Goal: Information Seeking & Learning: Learn about a topic

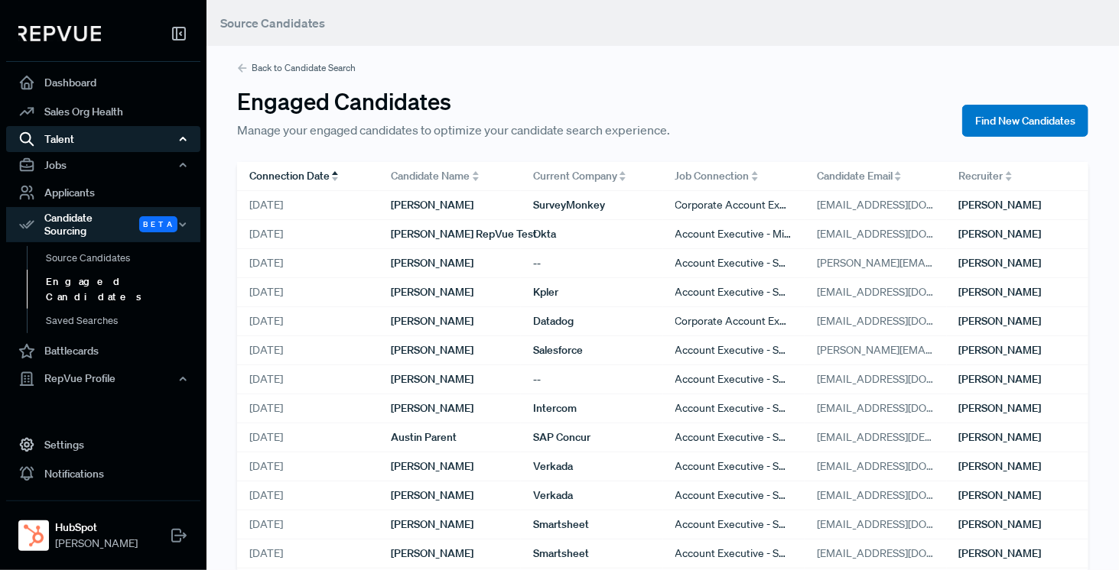
click at [60, 128] on div "Talent" at bounding box center [103, 139] width 194 height 26
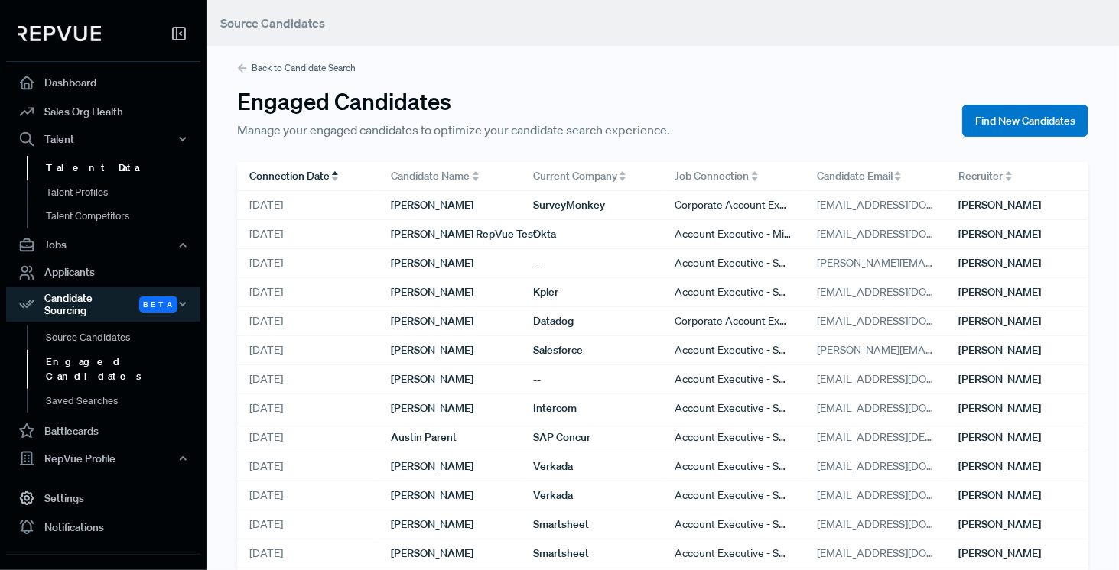
click at [86, 177] on link "Talent Data" at bounding box center [124, 168] width 194 height 24
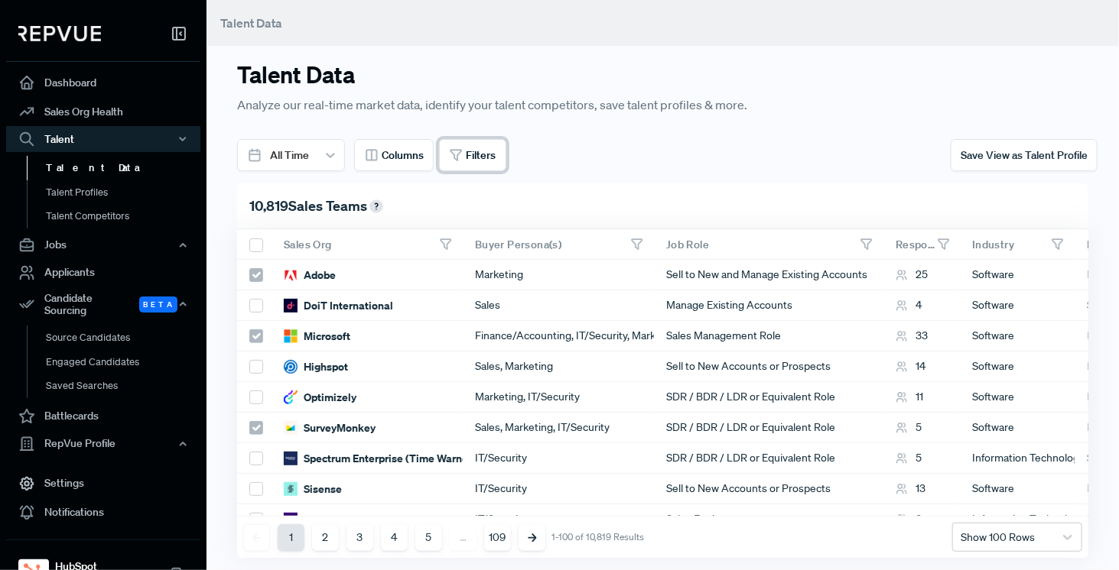
click at [460, 168] on button "Filters" at bounding box center [472, 155] width 67 height 32
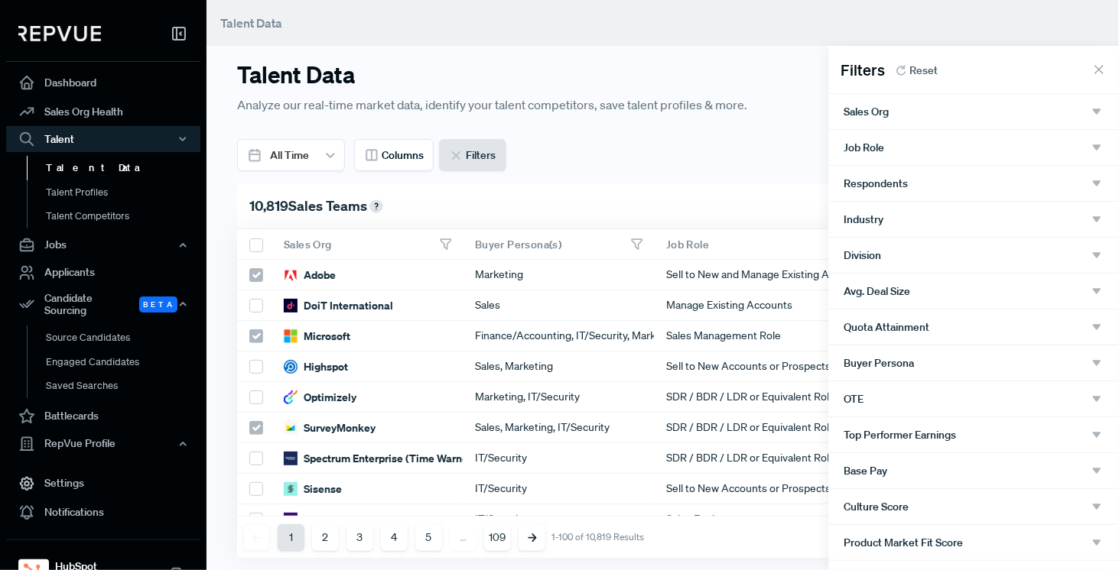
click at [970, 112] on div "Sales Org" at bounding box center [973, 112] width 260 height 14
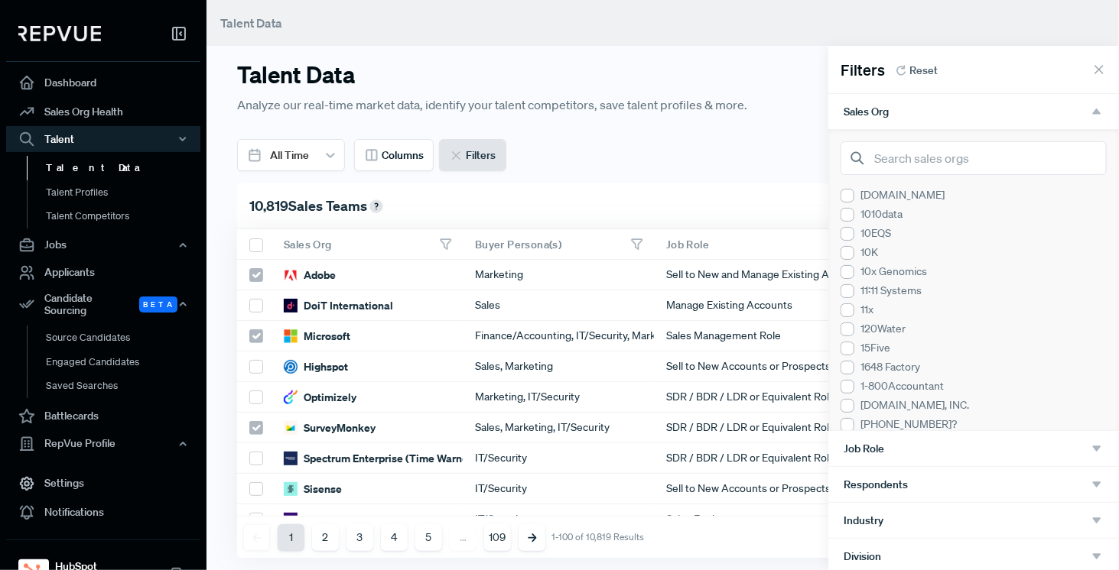
click at [970, 112] on div "Sales Org" at bounding box center [973, 112] width 260 height 14
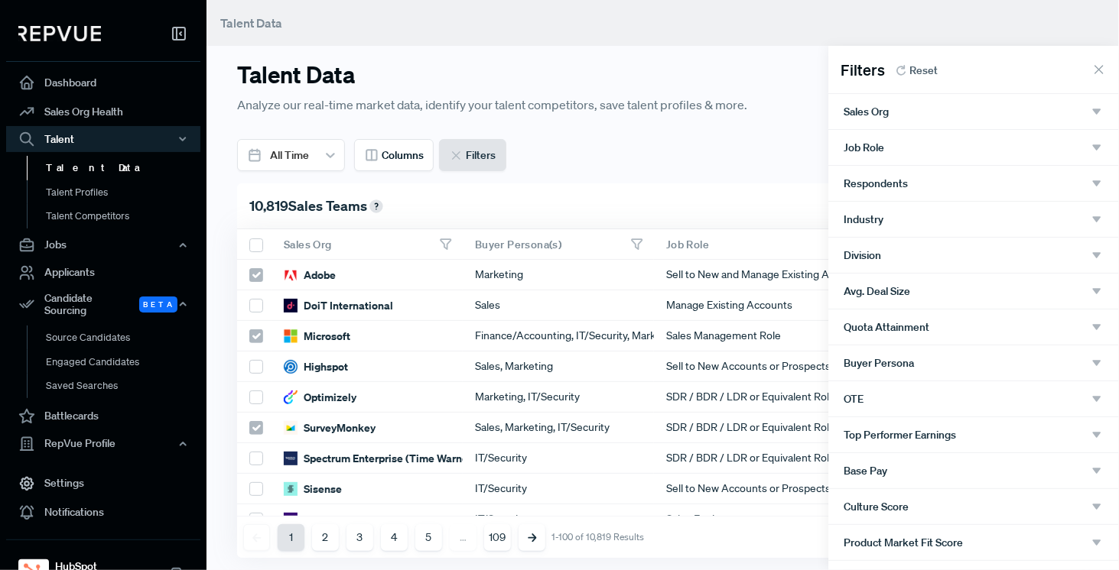
click at [924, 220] on div "Industry" at bounding box center [973, 220] width 260 height 14
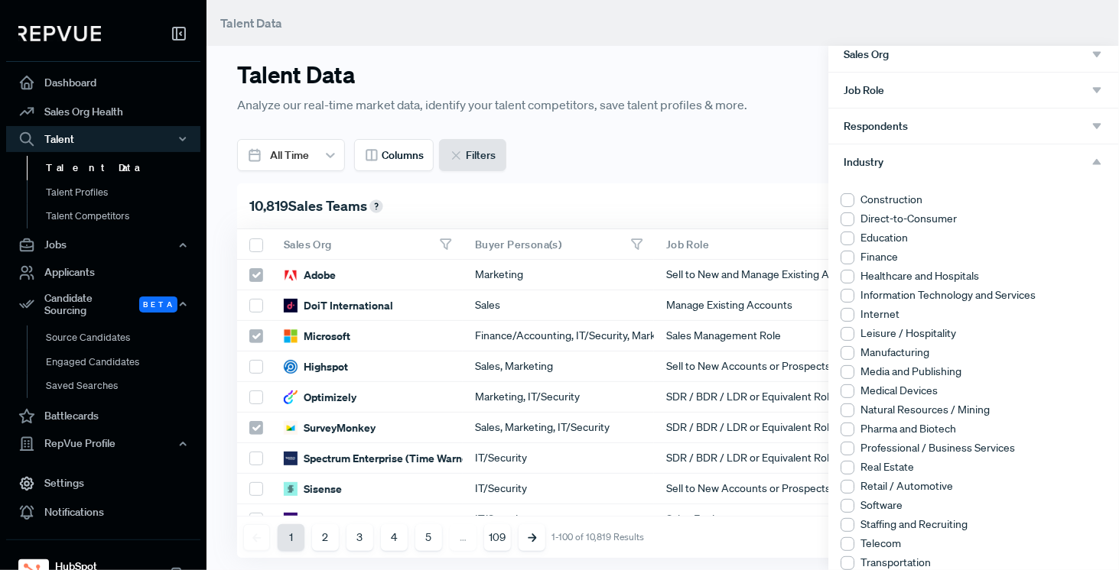
scroll to position [76, 0]
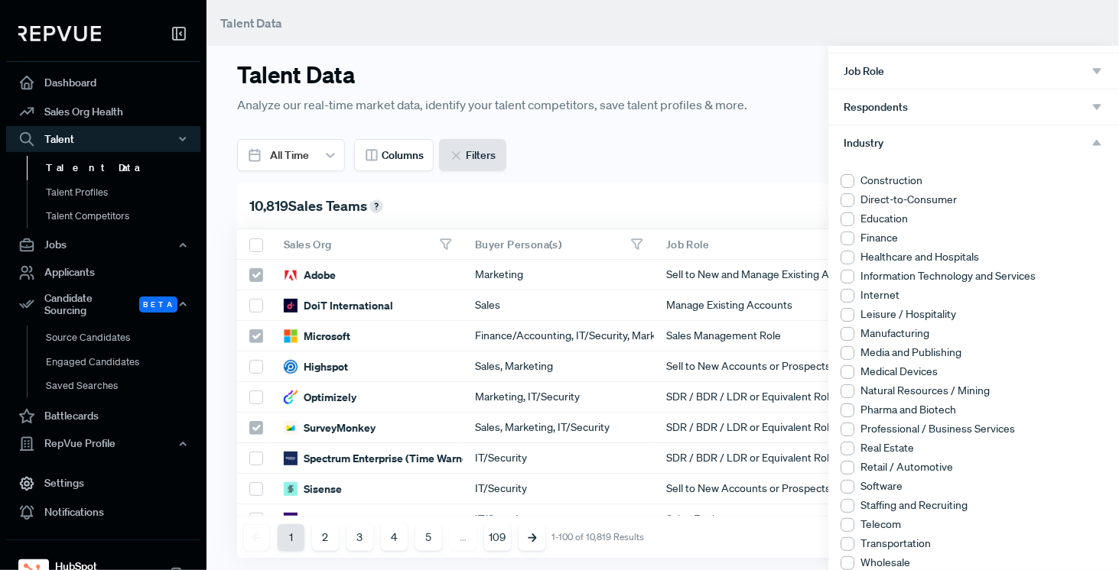
click at [851, 486] on div at bounding box center [847, 487] width 14 height 14
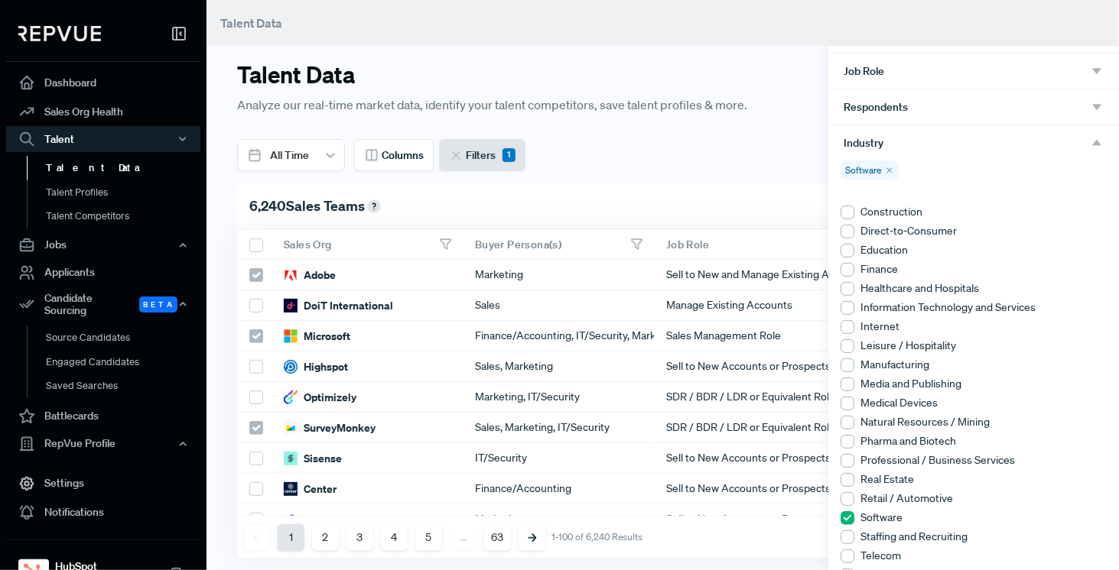
click at [1090, 138] on icon "button" at bounding box center [1097, 143] width 14 height 14
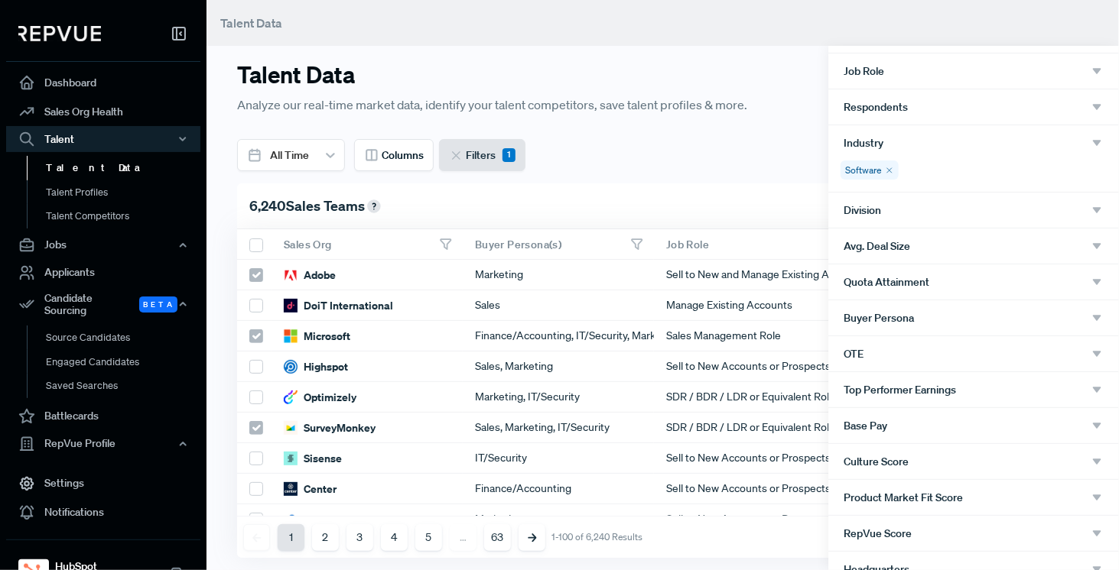
click at [1018, 203] on div "Division" at bounding box center [973, 210] width 260 height 14
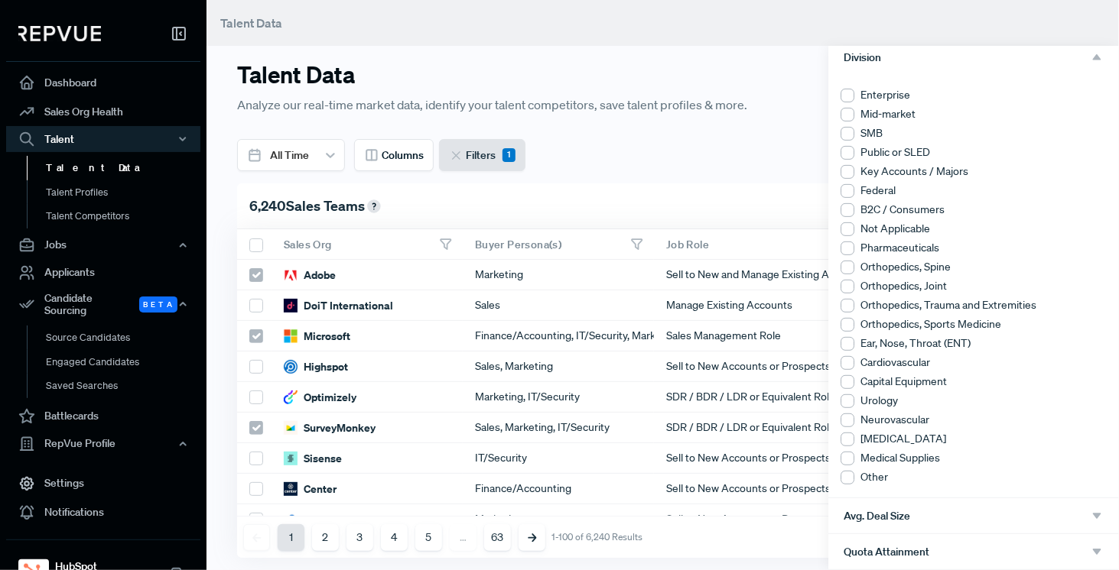
scroll to position [153, 0]
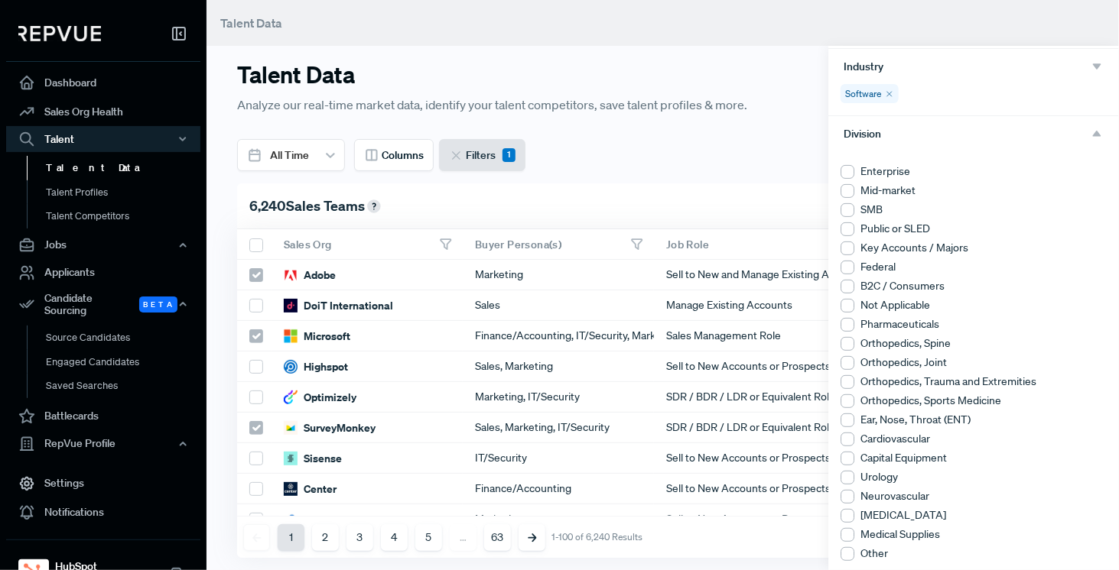
click at [1093, 132] on div "Division" at bounding box center [973, 133] width 291 height 35
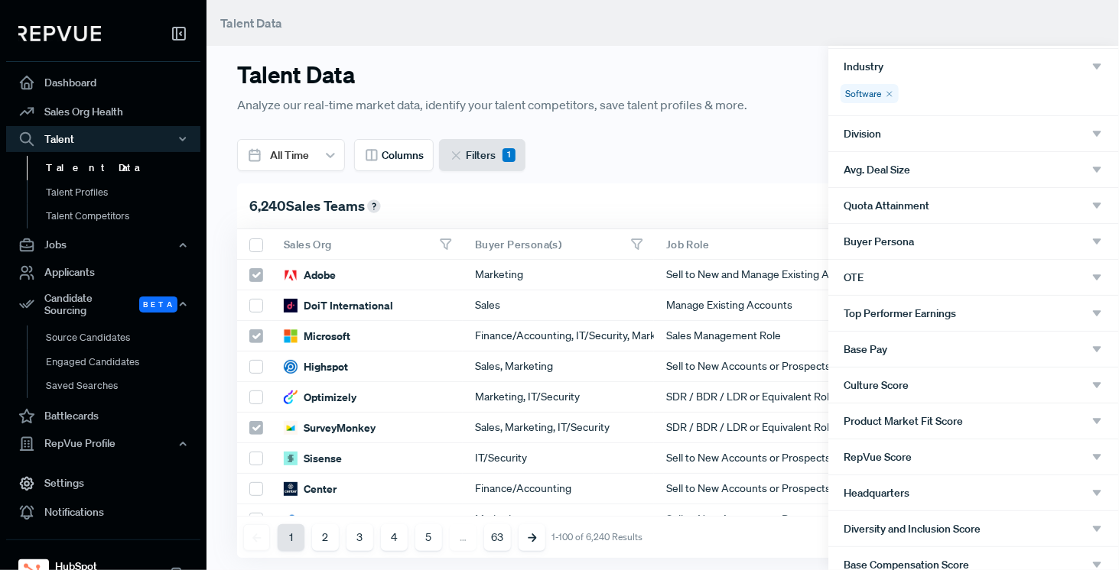
scroll to position [0, 0]
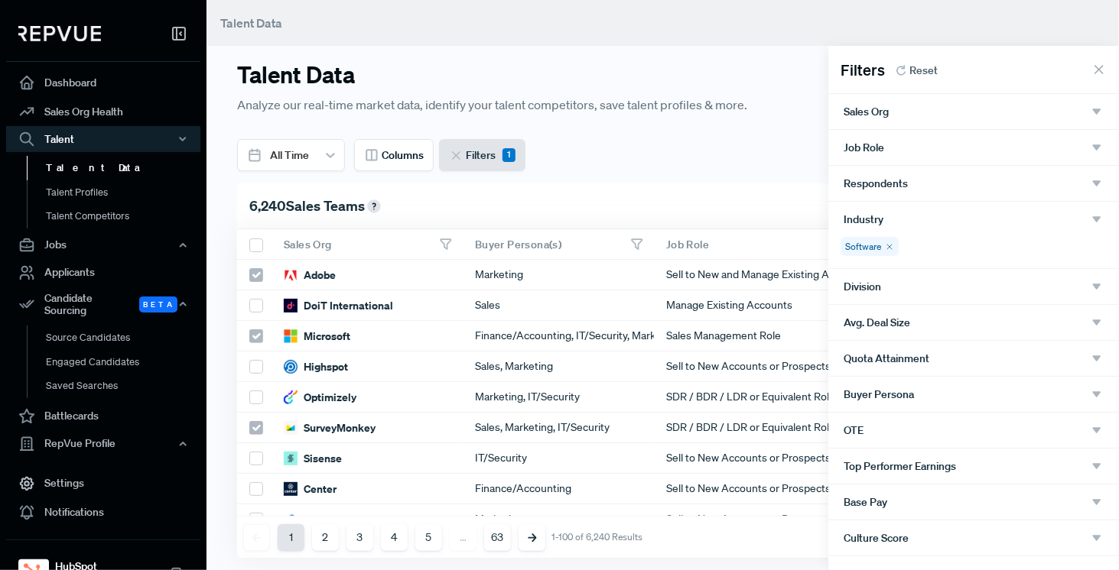
click at [984, 145] on div "Job Role" at bounding box center [973, 148] width 260 height 14
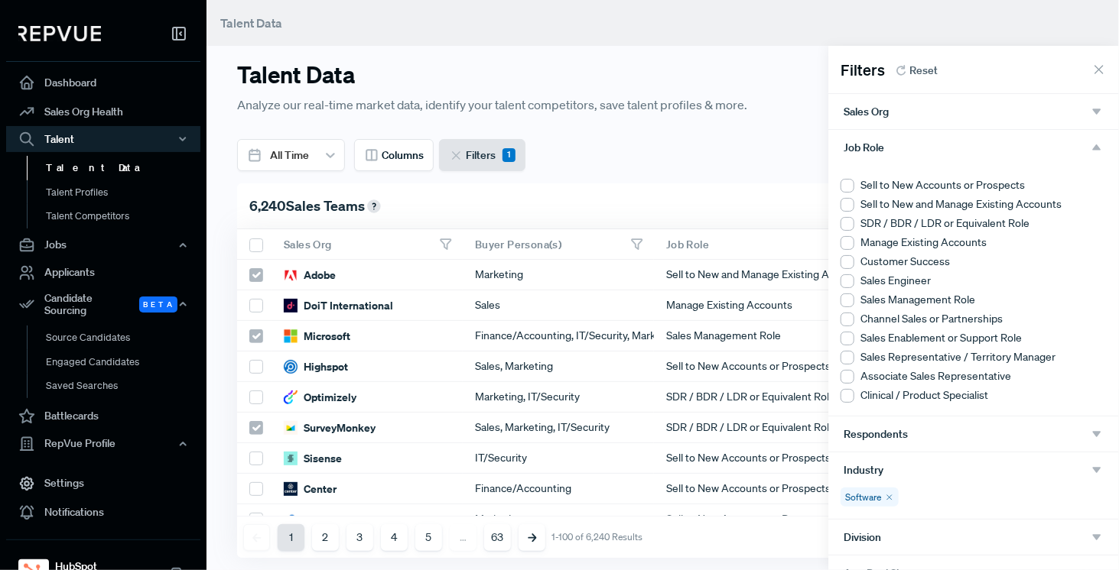
click at [849, 220] on div at bounding box center [847, 224] width 14 height 14
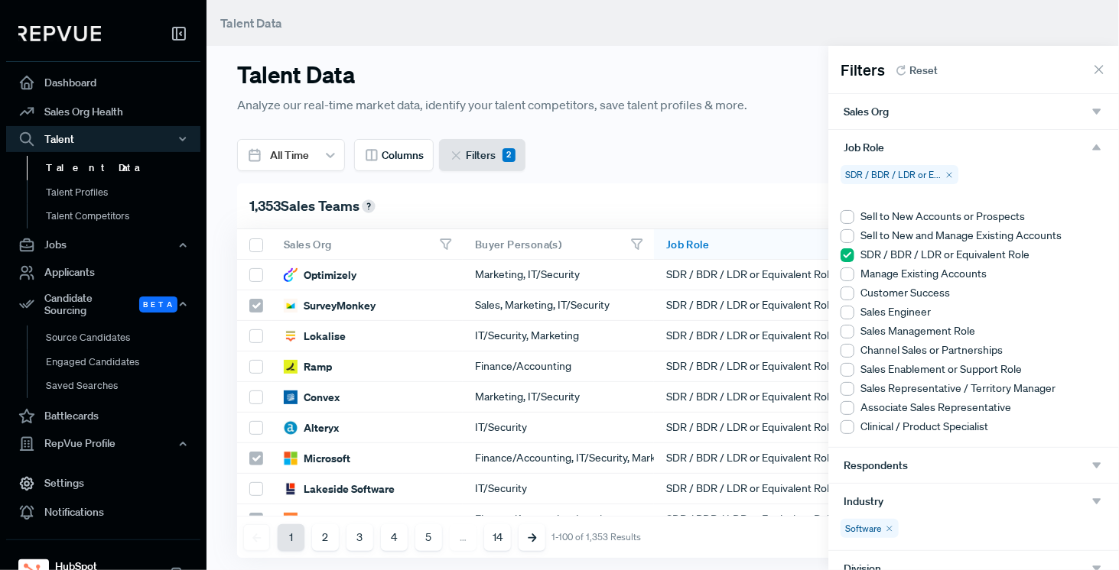
click at [641, 146] on div at bounding box center [559, 285] width 1119 height 570
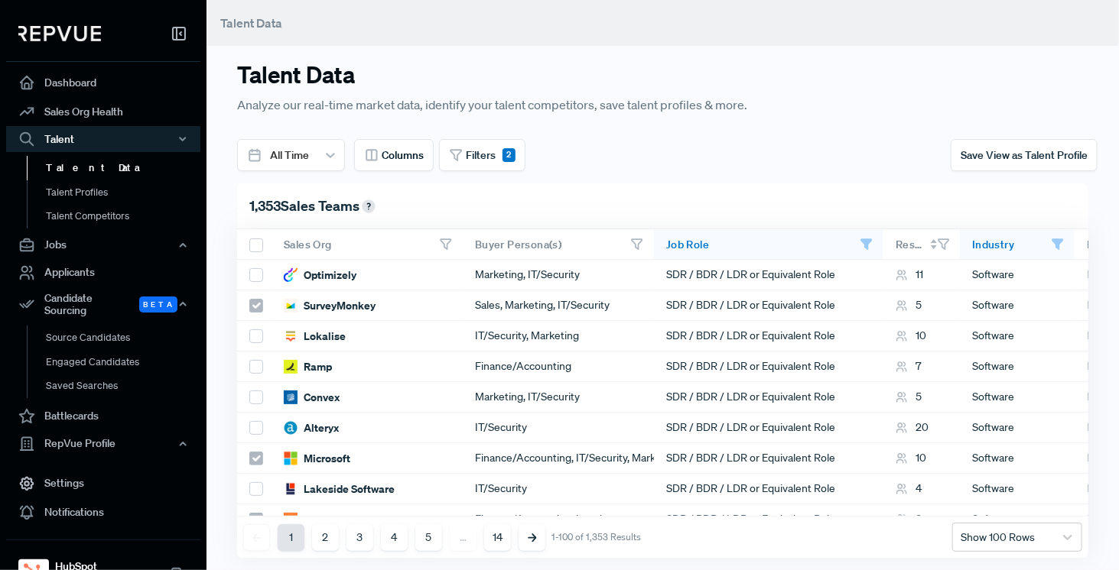
click at [942, 245] on use at bounding box center [943, 244] width 10 height 10
click at [930, 242] on div "Respondents" at bounding box center [915, 245] width 41 height 14
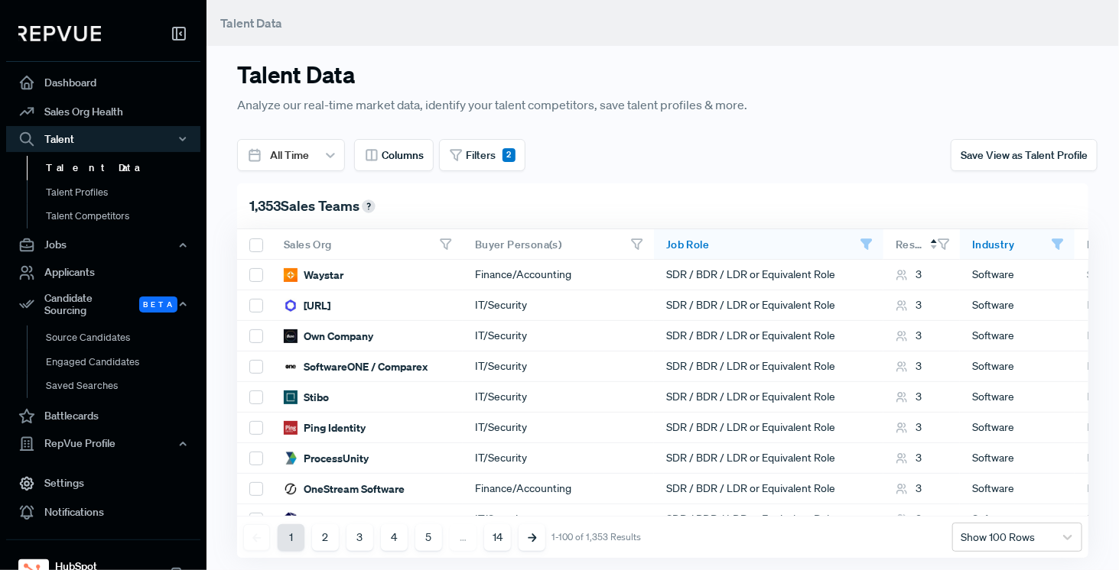
click at [930, 242] on div "Respondents" at bounding box center [915, 245] width 41 height 14
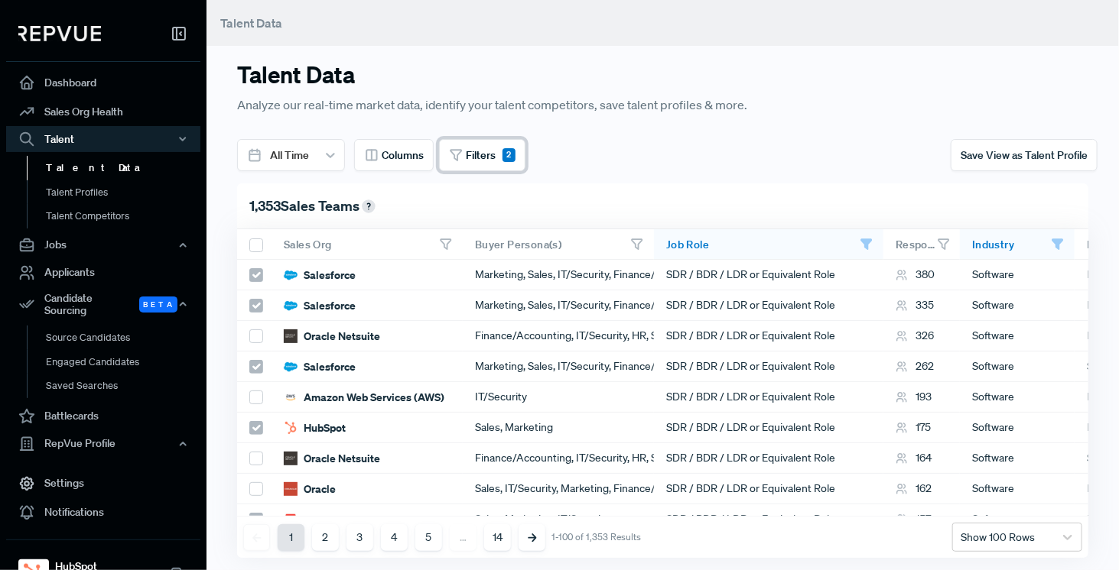
click at [450, 157] on icon at bounding box center [456, 155] width 15 height 15
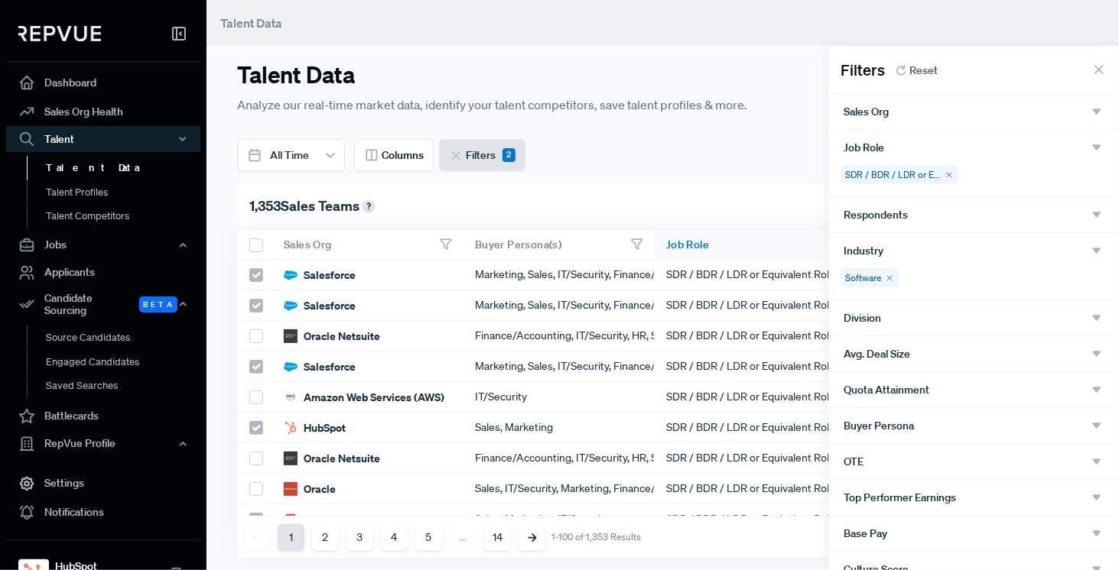
click at [979, 119] on div "Sales Org" at bounding box center [973, 111] width 291 height 35
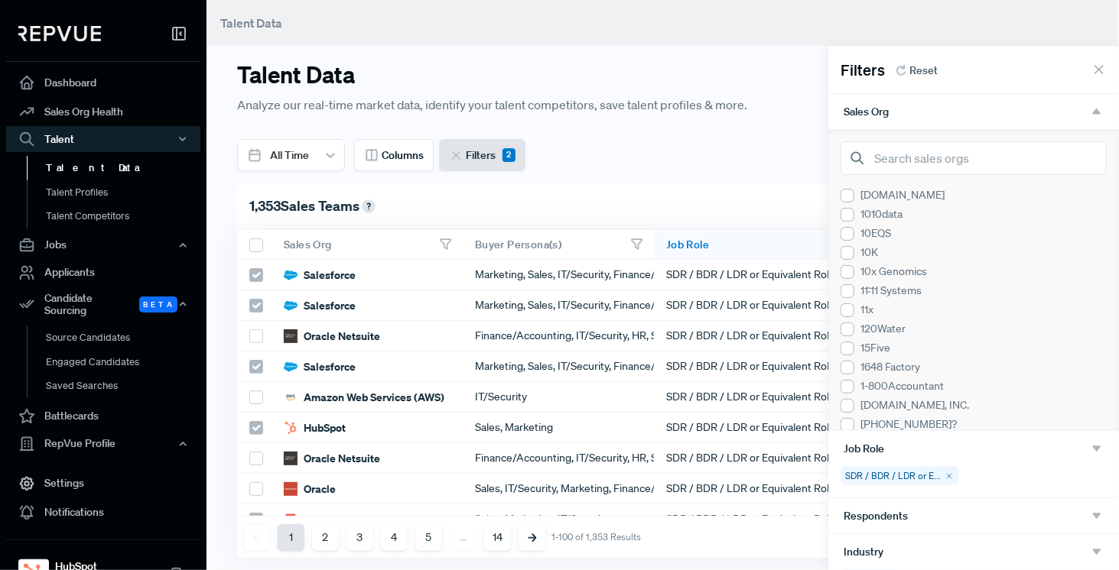
click at [965, 105] on div "Sales Org" at bounding box center [973, 112] width 260 height 14
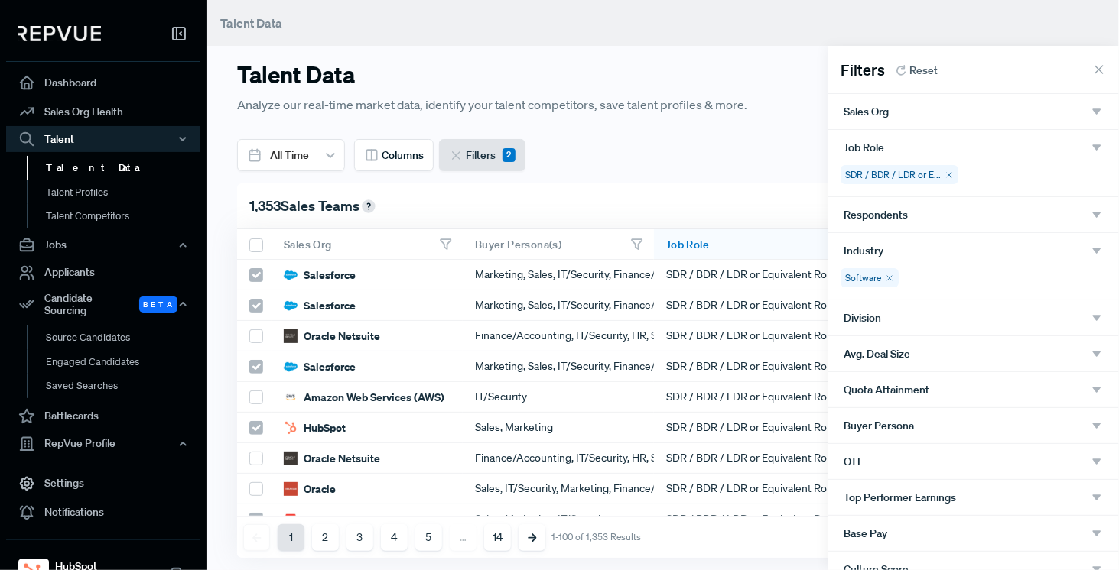
click at [928, 327] on div "Division" at bounding box center [973, 318] width 291 height 35
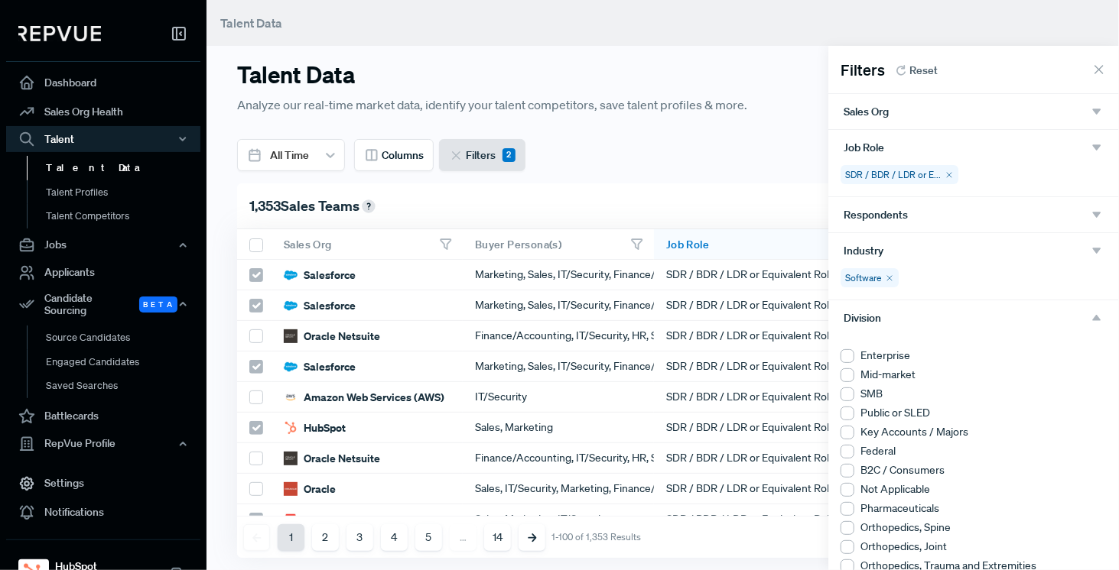
click at [845, 372] on div at bounding box center [847, 376] width 14 height 14
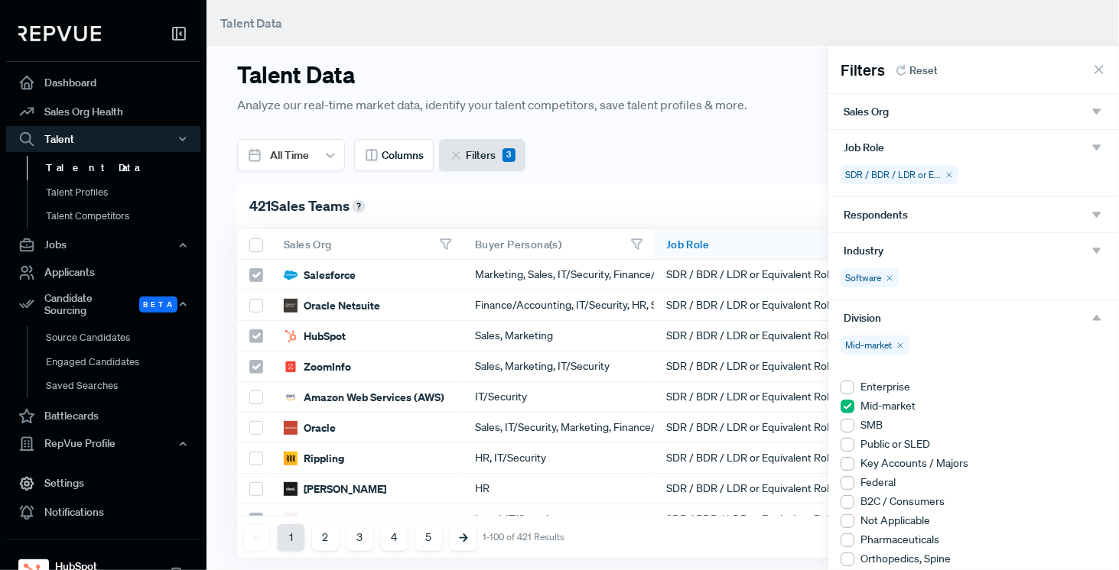
click at [846, 382] on div at bounding box center [847, 388] width 14 height 14
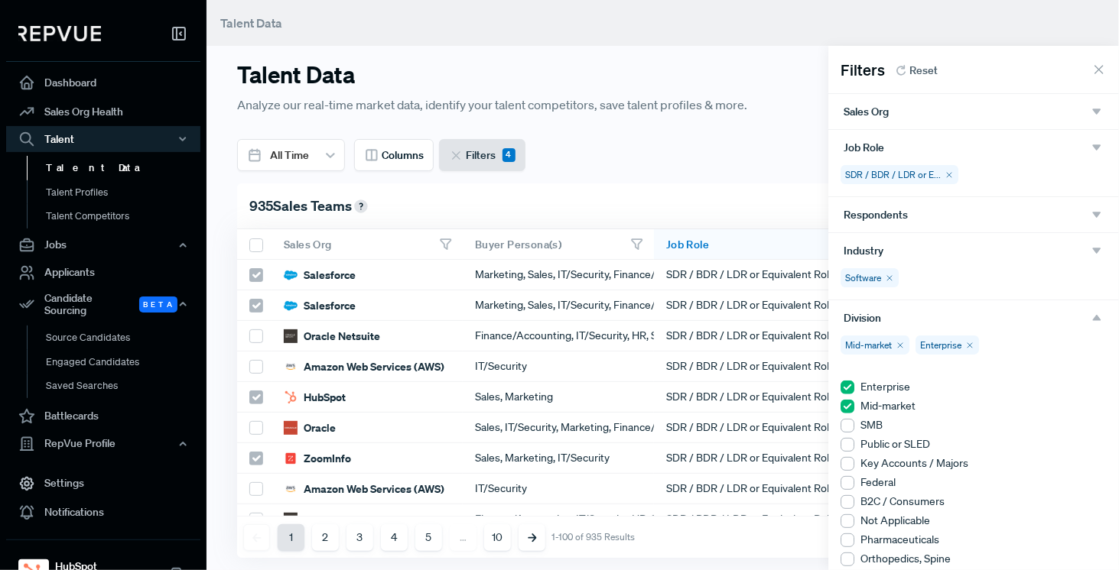
click at [665, 145] on div at bounding box center [559, 285] width 1119 height 570
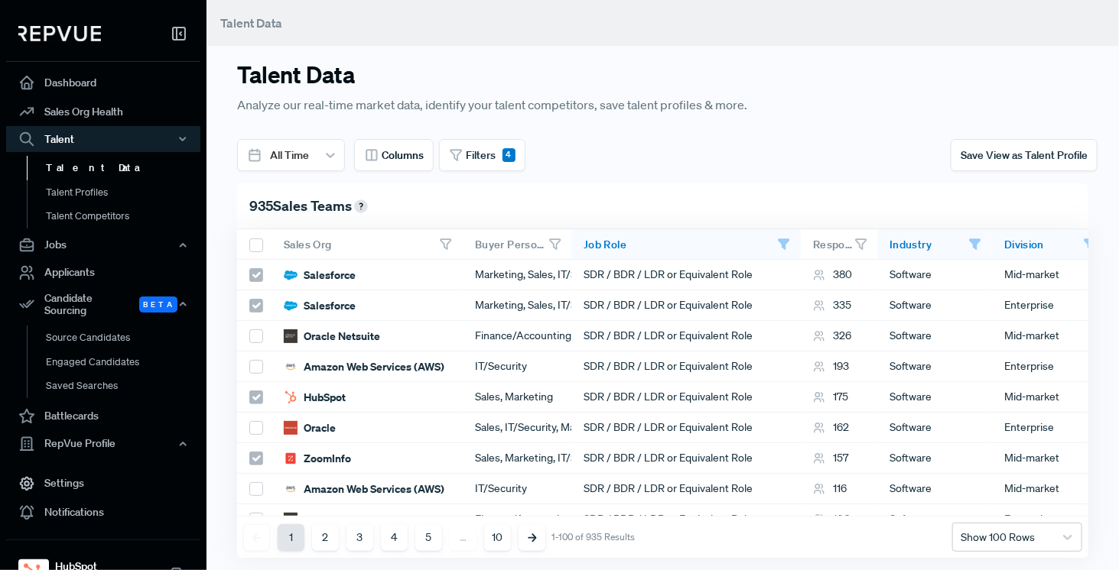
drag, startPoint x: 651, startPoint y: 240, endPoint x: 569, endPoint y: 236, distance: 82.7
click at [569, 236] on div "Buyer Persona(s)" at bounding box center [517, 244] width 109 height 31
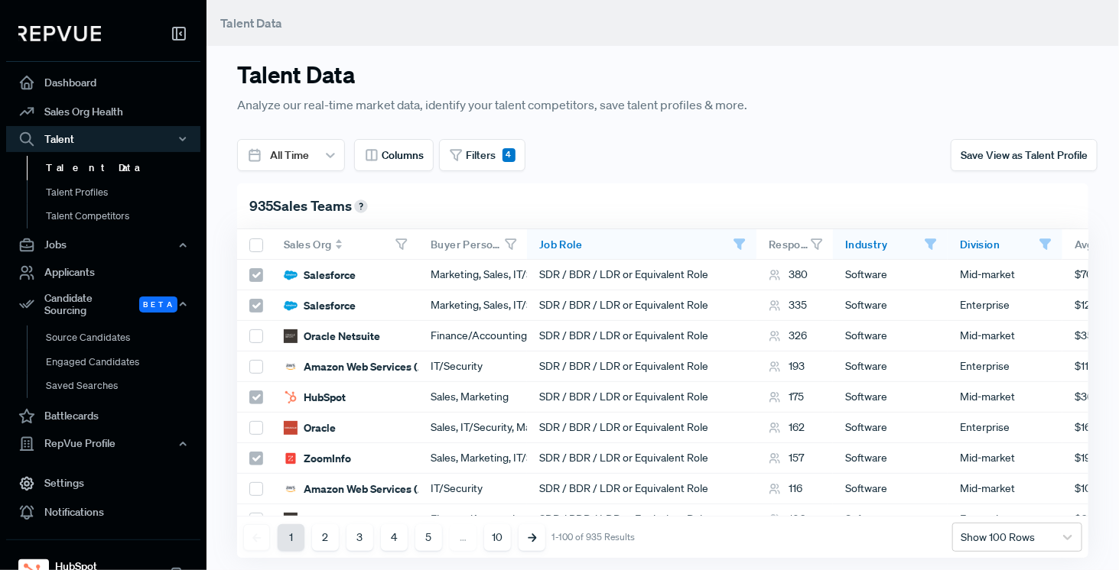
drag, startPoint x: 457, startPoint y: 245, endPoint x: 413, endPoint y: 242, distance: 44.5
click at [413, 242] on div at bounding box center [415, 244] width 6 height 11
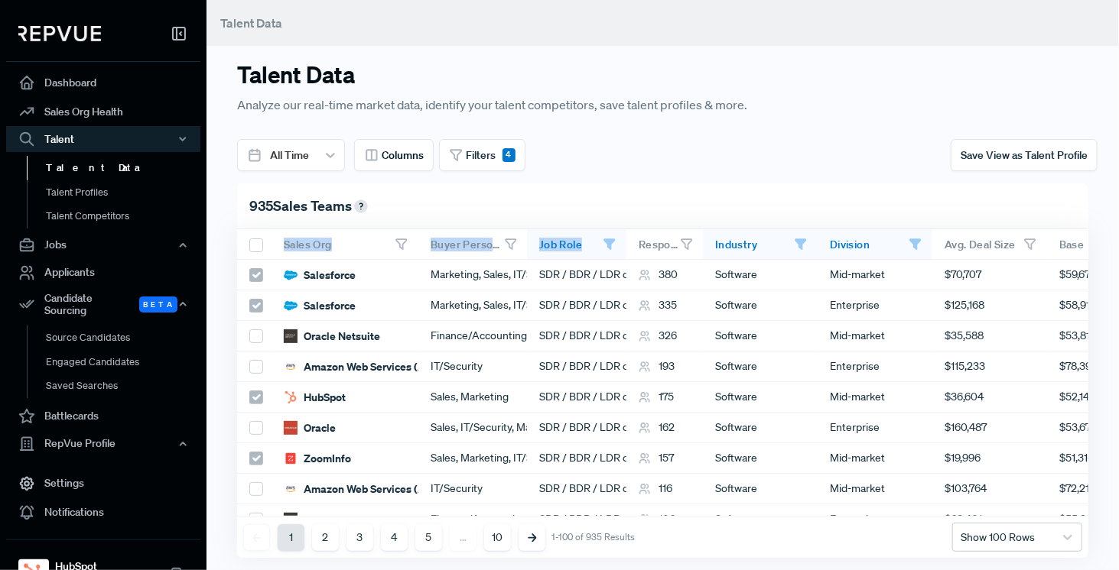
drag, startPoint x: 755, startPoint y: 245, endPoint x: 625, endPoint y: 228, distance: 131.2
click at [625, 228] on div "Talent Data Analyze our real-time market data, identify your talent competitors…" at bounding box center [662, 285] width 912 height 570
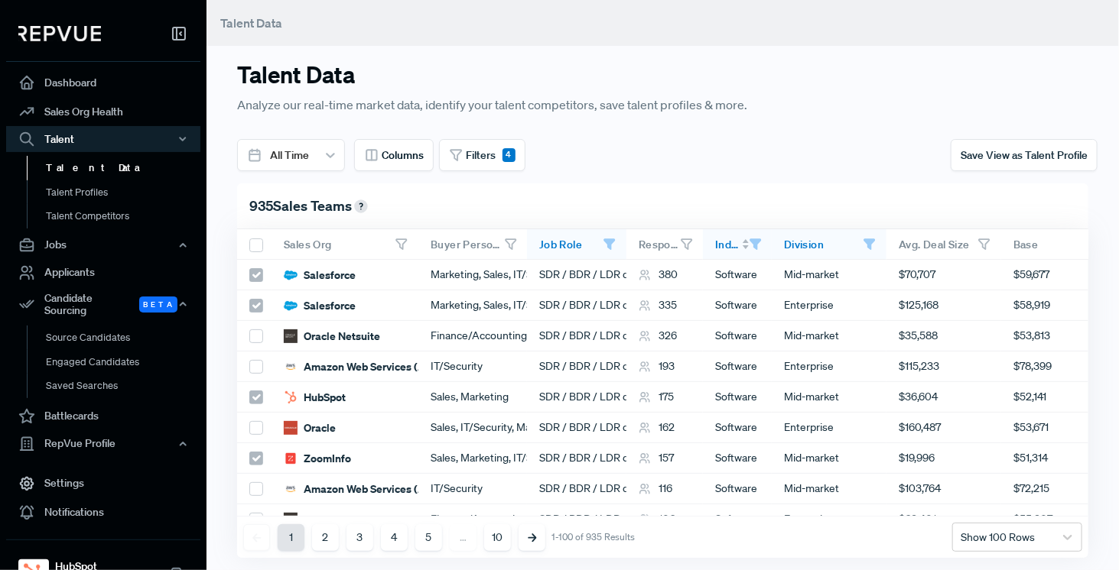
drag, startPoint x: 812, startPoint y: 245, endPoint x: 759, endPoint y: 242, distance: 53.6
click at [759, 242] on div at bounding box center [760, 245] width 23 height 14
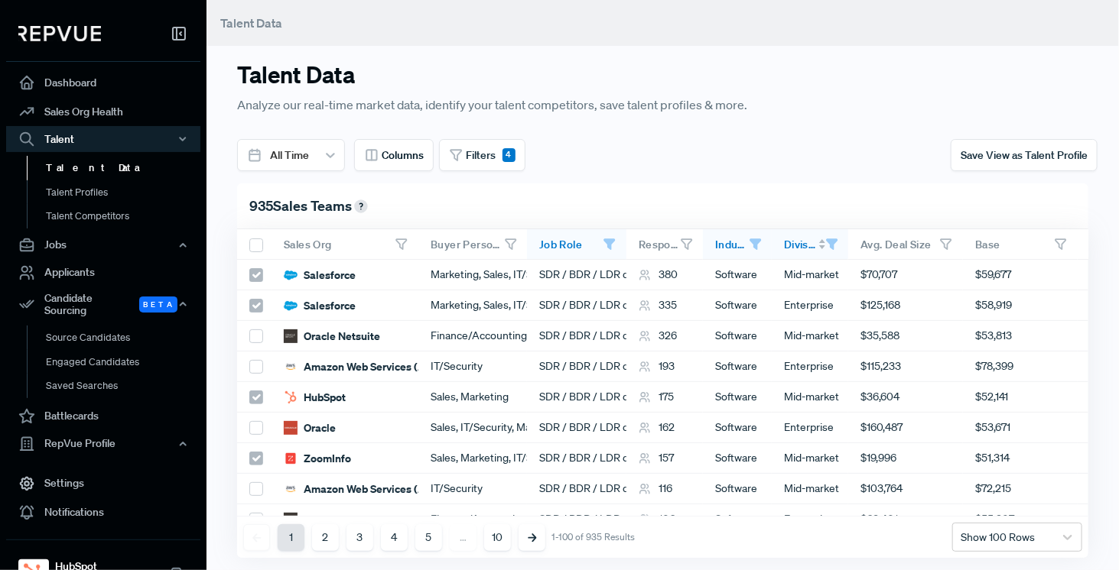
drag, startPoint x: 884, startPoint y: 243, endPoint x: 847, endPoint y: 241, distance: 36.8
click at [846, 241] on div at bounding box center [846, 244] width 6 height 11
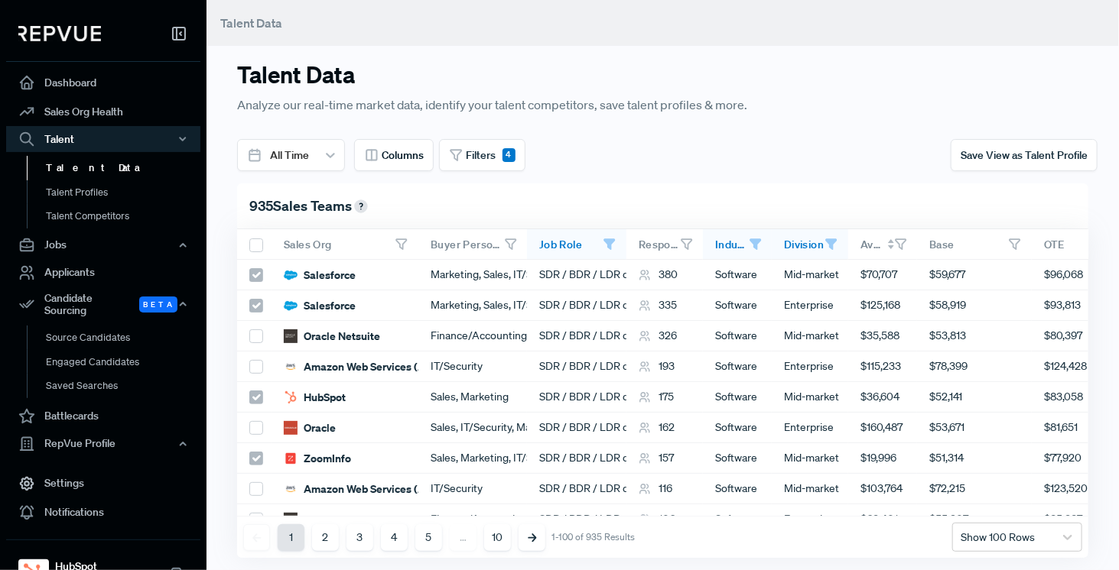
drag, startPoint x: 960, startPoint y: 241, endPoint x: 908, endPoint y: 241, distance: 52.0
click at [908, 241] on div at bounding box center [905, 244] width 23 height 15
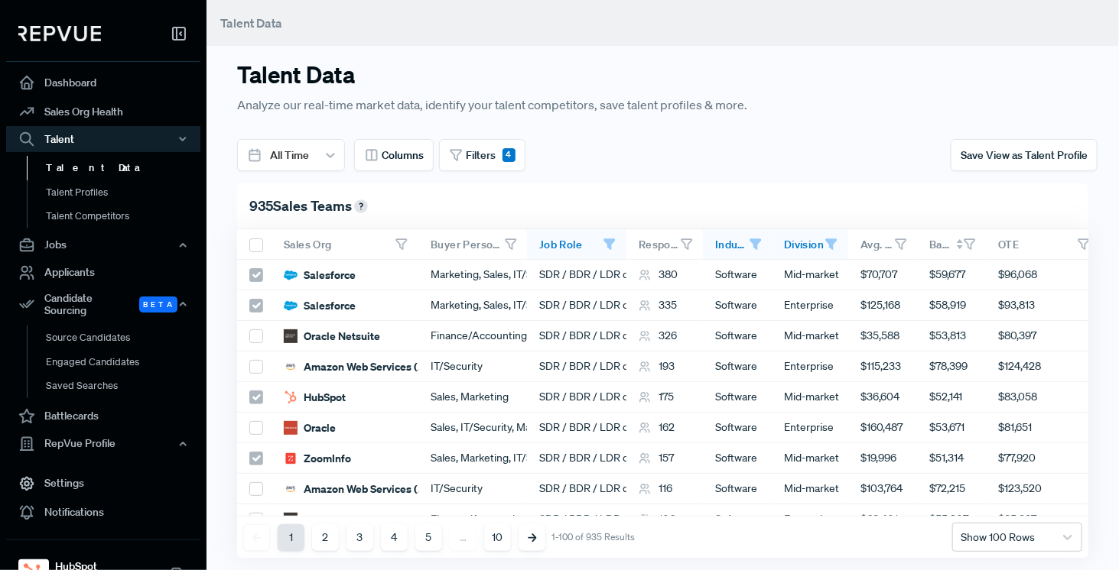
drag, startPoint x: 1025, startPoint y: 245, endPoint x: 976, endPoint y: 241, distance: 49.2
click at [976, 241] on div at bounding box center [974, 244] width 23 height 15
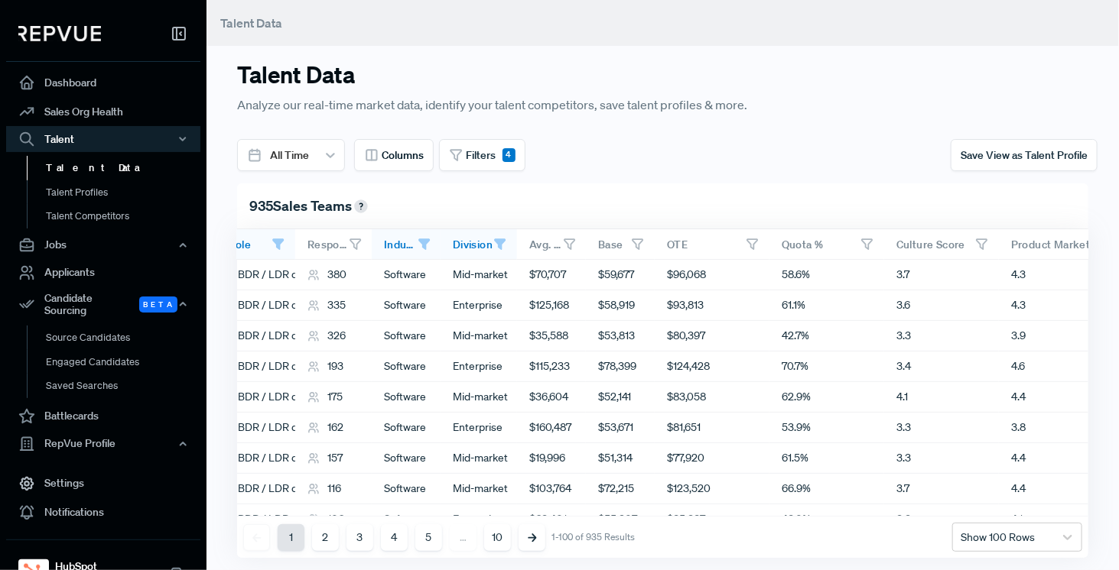
scroll to position [0, 405]
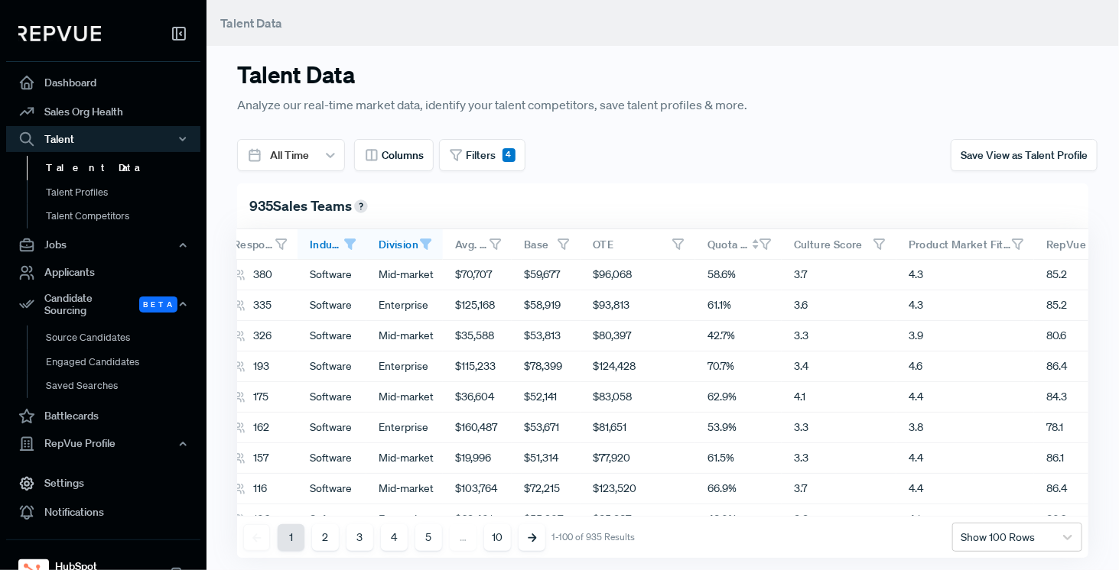
drag, startPoint x: 805, startPoint y: 249, endPoint x: 777, endPoint y: 254, distance: 28.8
click at [777, 254] on div "Quota %" at bounding box center [738, 244] width 86 height 31
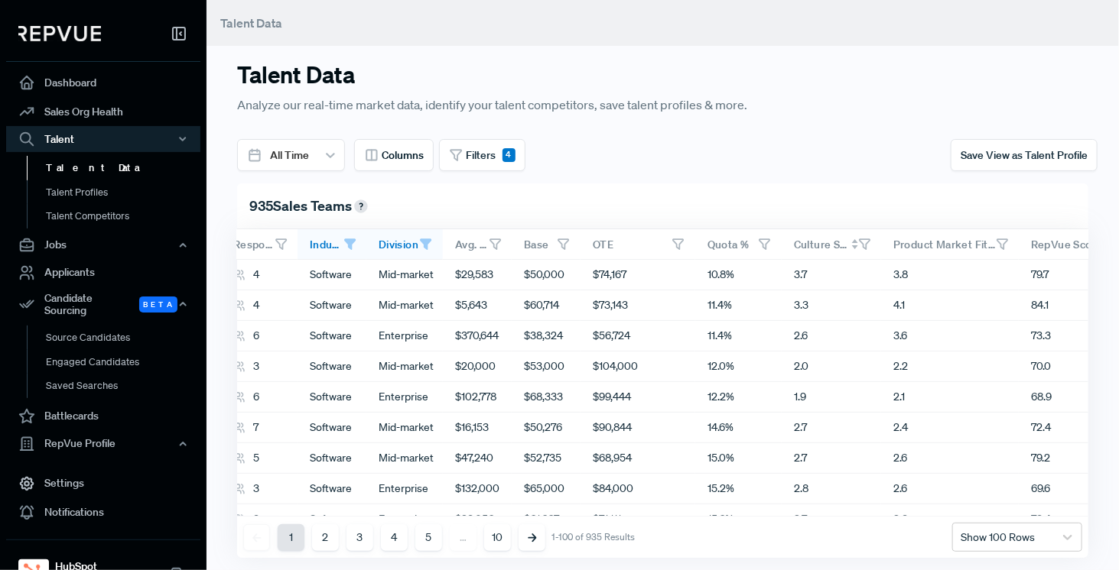
drag, startPoint x: 895, startPoint y: 242, endPoint x: 879, endPoint y: 247, distance: 16.0
click at [879, 247] on div at bounding box center [879, 244] width 6 height 11
drag, startPoint x: 1012, startPoint y: 245, endPoint x: 967, endPoint y: 252, distance: 46.3
click at [967, 252] on div "Product Market Fit Score" at bounding box center [950, 244] width 138 height 31
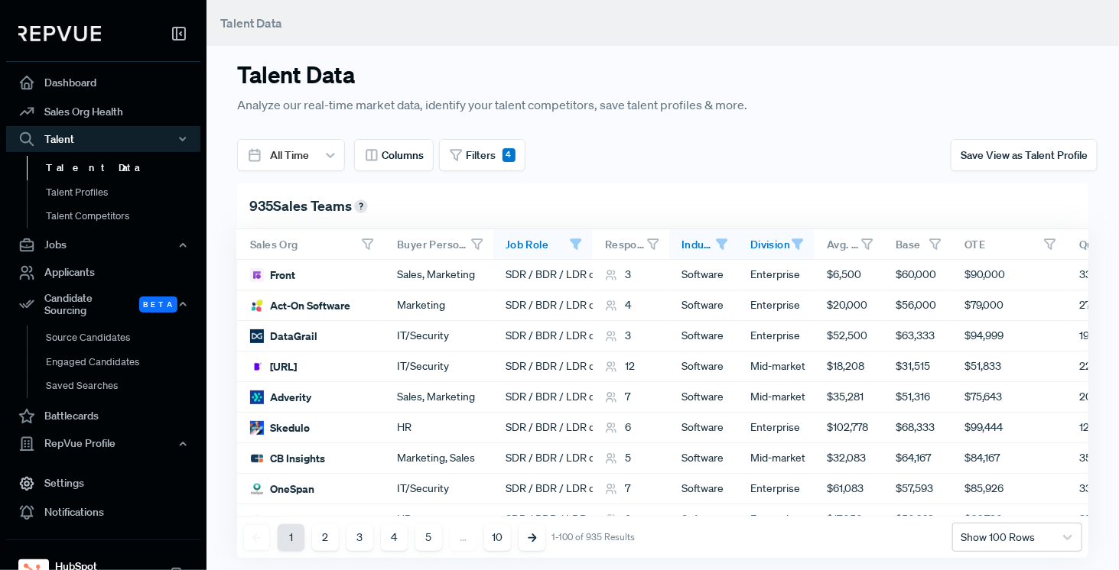
scroll to position [0, 0]
